Goal: Transaction & Acquisition: Purchase product/service

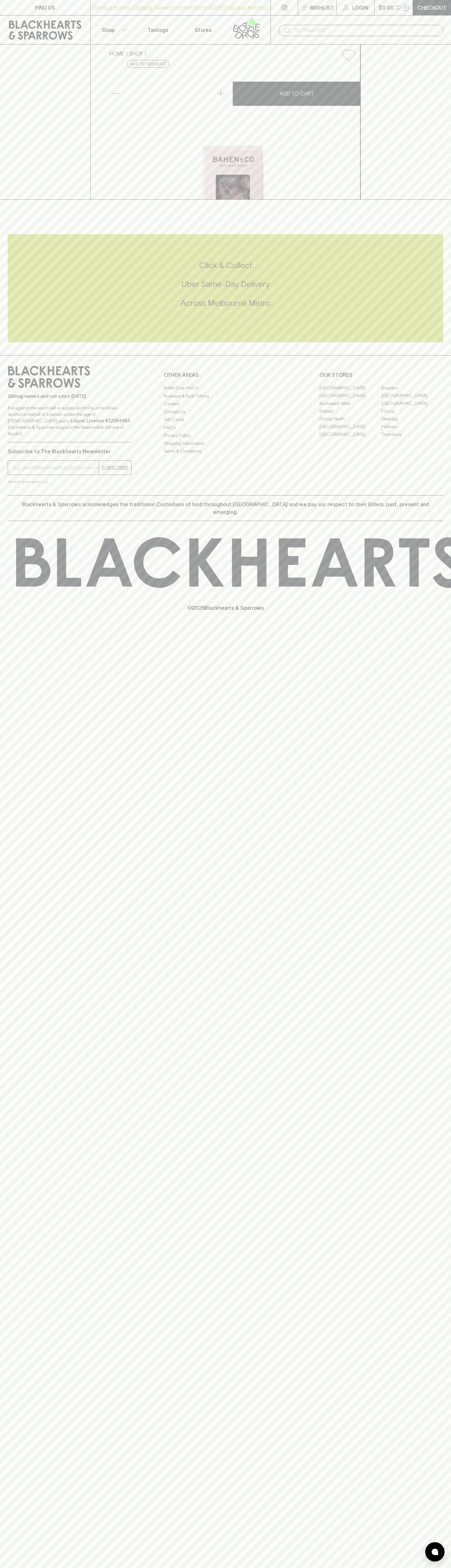
click at [331, 18] on div "​" at bounding box center [361, 30] width 180 height 29
click at [439, 308] on div "Click & Collect Uber Same-Day Delivery Across [GEOGRAPHIC_DATA] Metro" at bounding box center [226, 285] width 435 height 49
click at [413, 1567] on html "FIND US | No Bad Bottles | Sibling Owned and Run Since [DATE] | No Bad Bottles …" at bounding box center [226, 784] width 451 height 1568
click at [6, 495] on div "Sibling owned and run since [DATE] It is against the law to sell or supply alco…" at bounding box center [226, 425] width 451 height 140
